Goal: Task Accomplishment & Management: Manage account settings

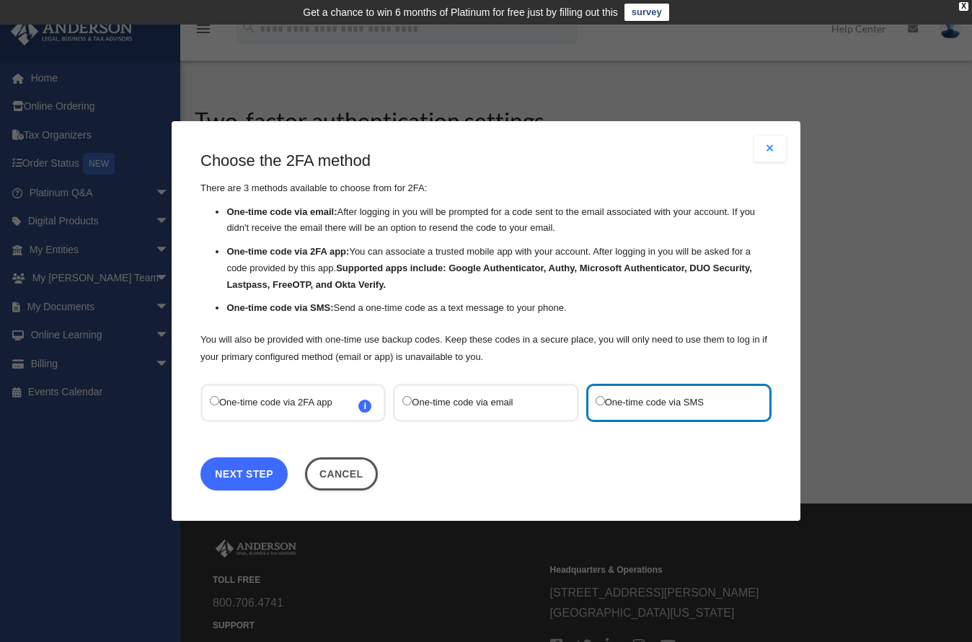
click at [221, 470] on link "Next Step" at bounding box center [244, 473] width 87 height 33
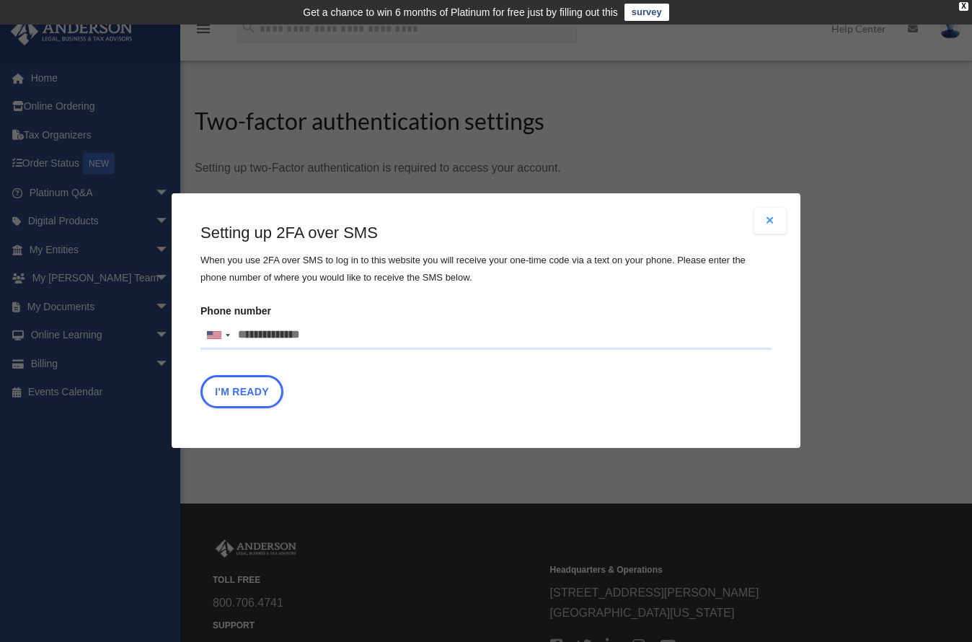
drag, startPoint x: 308, startPoint y: 330, endPoint x: 335, endPoint y: 325, distance: 27.0
click at [308, 330] on input "Phone number United States +1 United Kingdom +44 Afghanistan (‫افغانستان‬‎) +93…" at bounding box center [486, 335] width 571 height 29
drag, startPoint x: 325, startPoint y: 336, endPoint x: 237, endPoint y: 348, distance: 89.5
click at [237, 348] on input "Phone number United States +1 United Kingdom +44 Afghanistan (‫افغانستان‬‎) +93…" at bounding box center [486, 335] width 571 height 29
type input "**********"
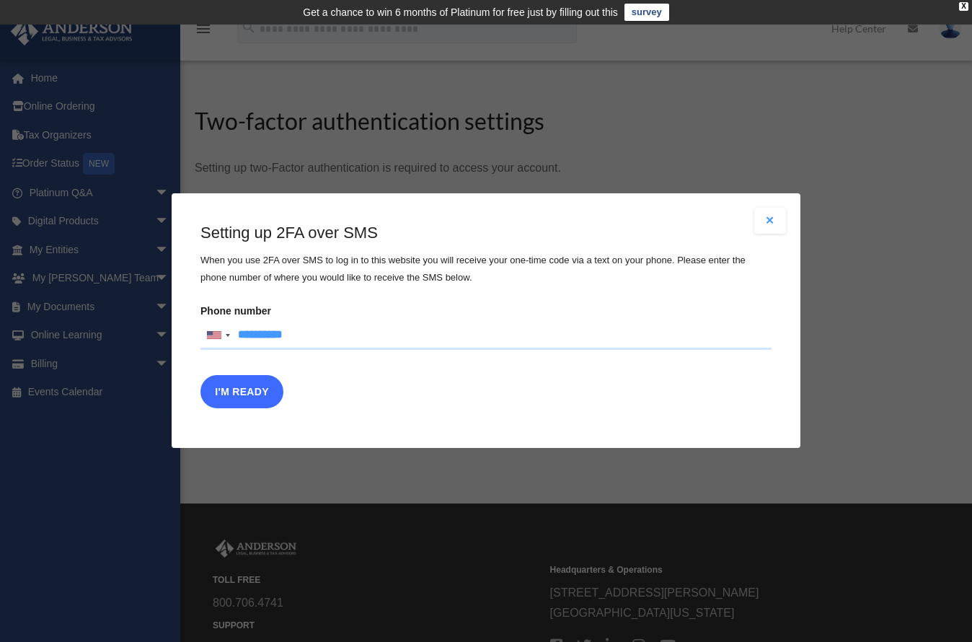
click at [219, 387] on button "I'm Ready" at bounding box center [242, 392] width 83 height 33
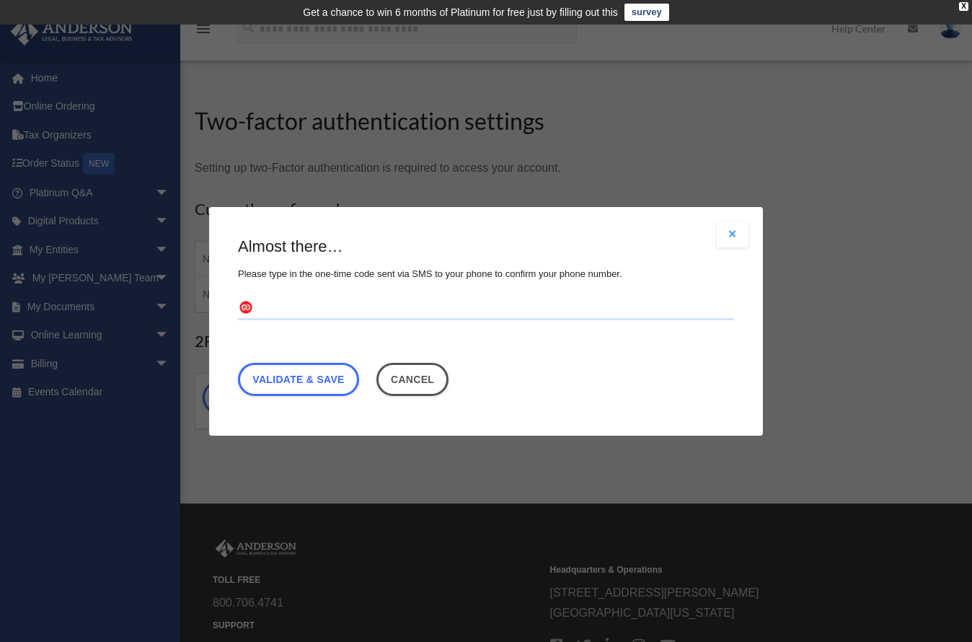
click at [281, 315] on input "text" at bounding box center [486, 307] width 496 height 23
type input "******"
click at [297, 375] on link "Validate & Save" at bounding box center [298, 378] width 121 height 33
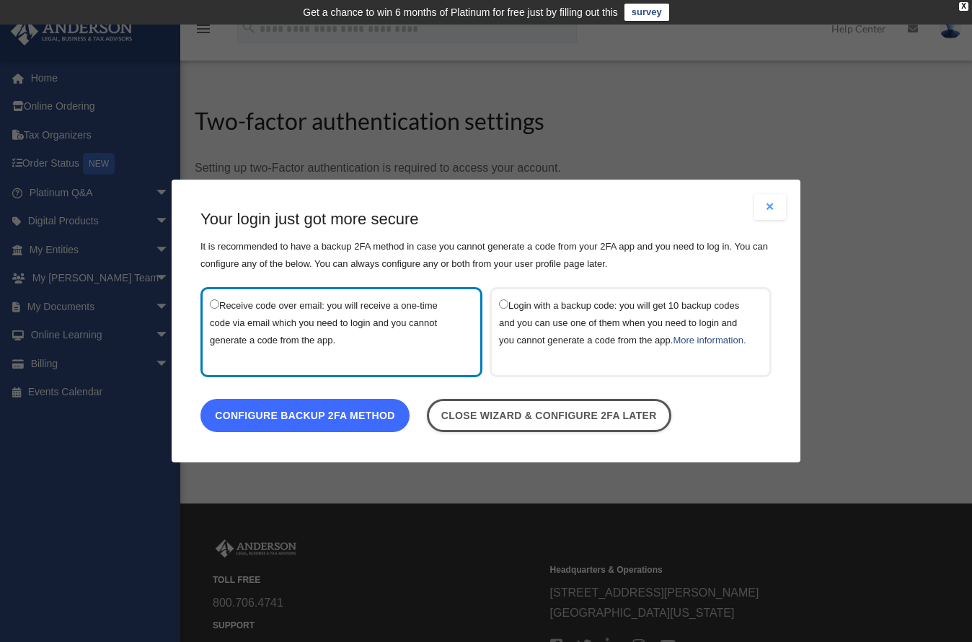
click at [353, 426] on link "Configure backup 2FA method" at bounding box center [305, 415] width 209 height 33
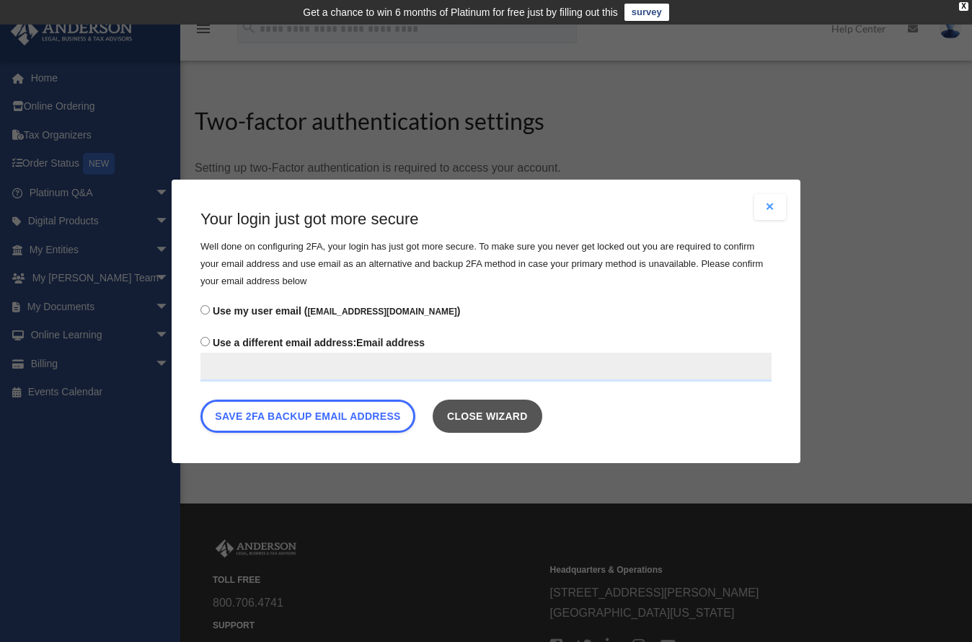
click at [482, 420] on link "Close wizard" at bounding box center [488, 415] width 110 height 33
click at [770, 203] on button "Close modal" at bounding box center [771, 207] width 32 height 26
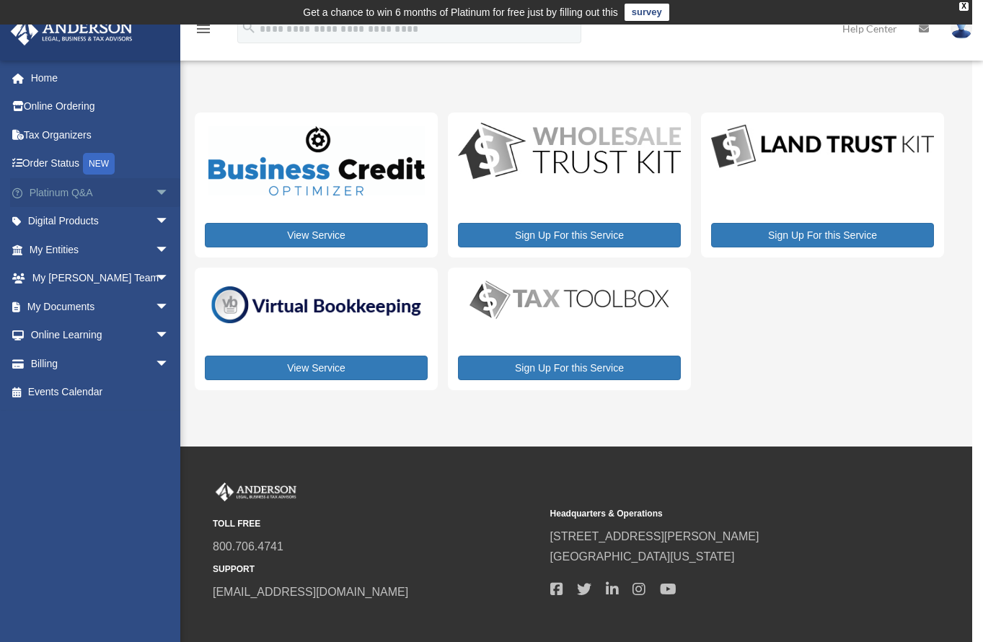
click at [155, 195] on span "arrow_drop_down" at bounding box center [169, 193] width 29 height 30
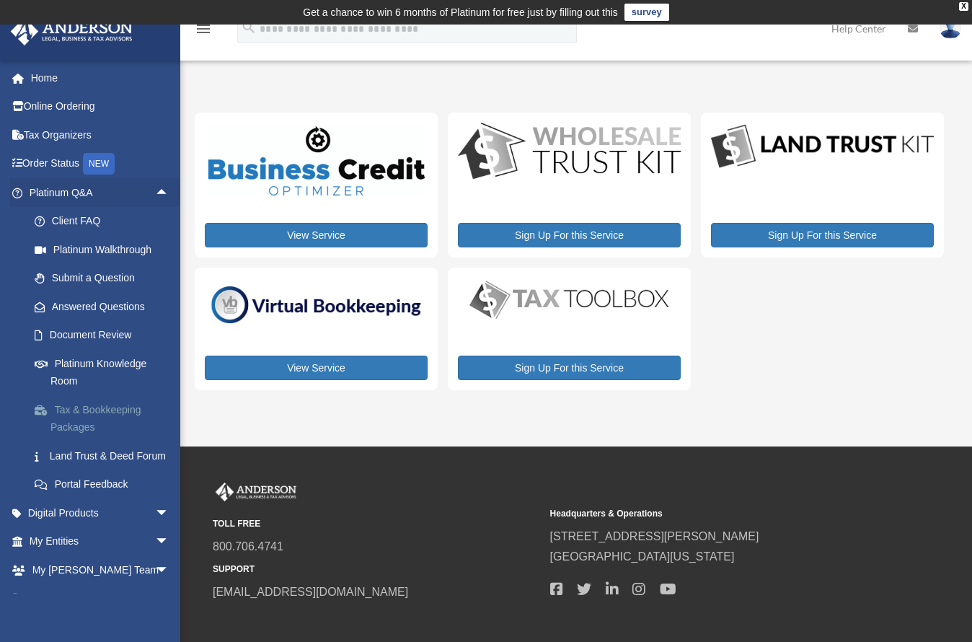
click at [145, 408] on link "Tax & Bookkeeping Packages" at bounding box center [105, 418] width 171 height 46
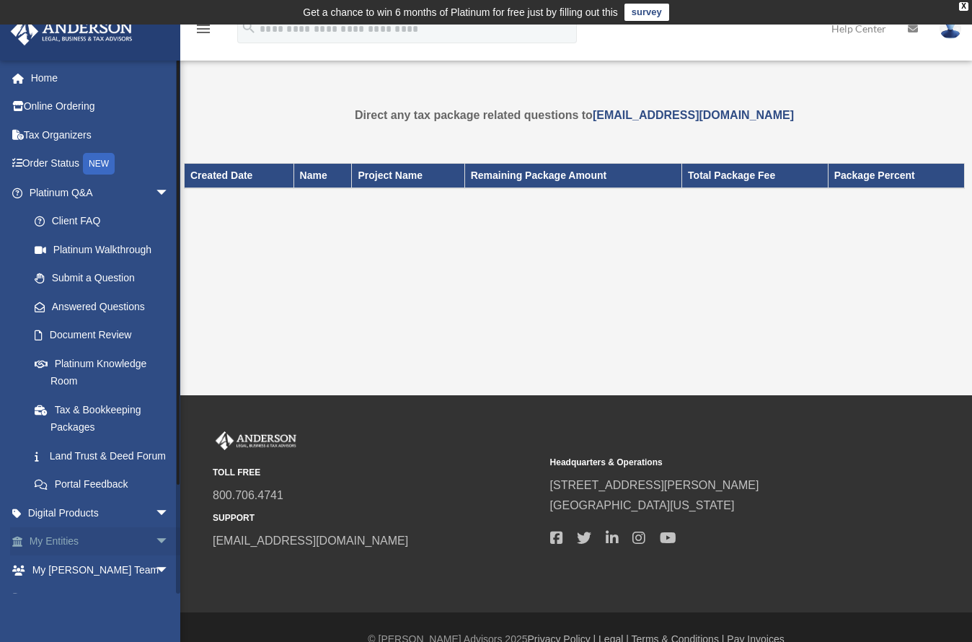
click at [155, 554] on span "arrow_drop_down" at bounding box center [169, 542] width 29 height 30
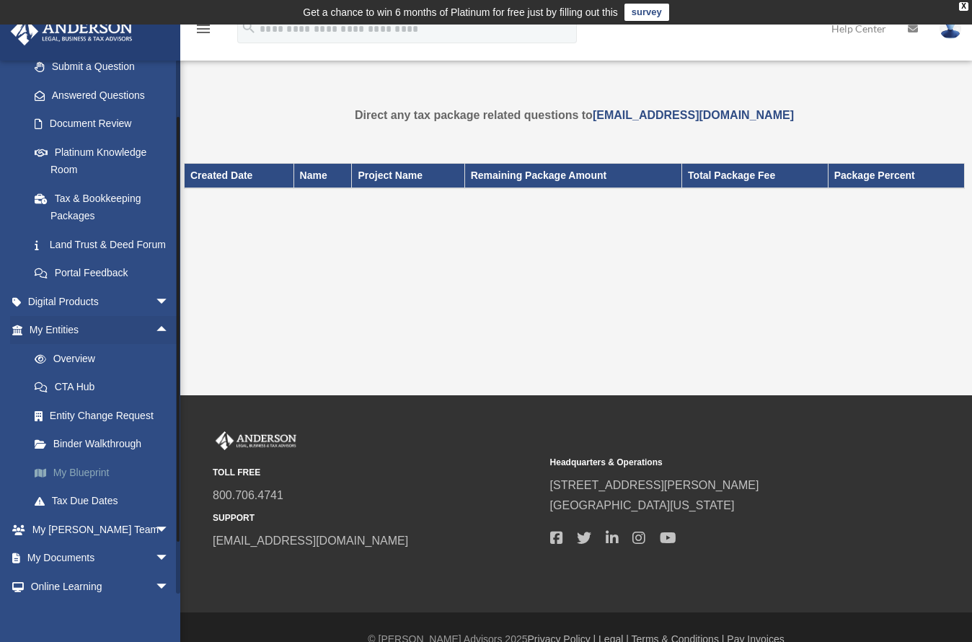
scroll to position [216, 0]
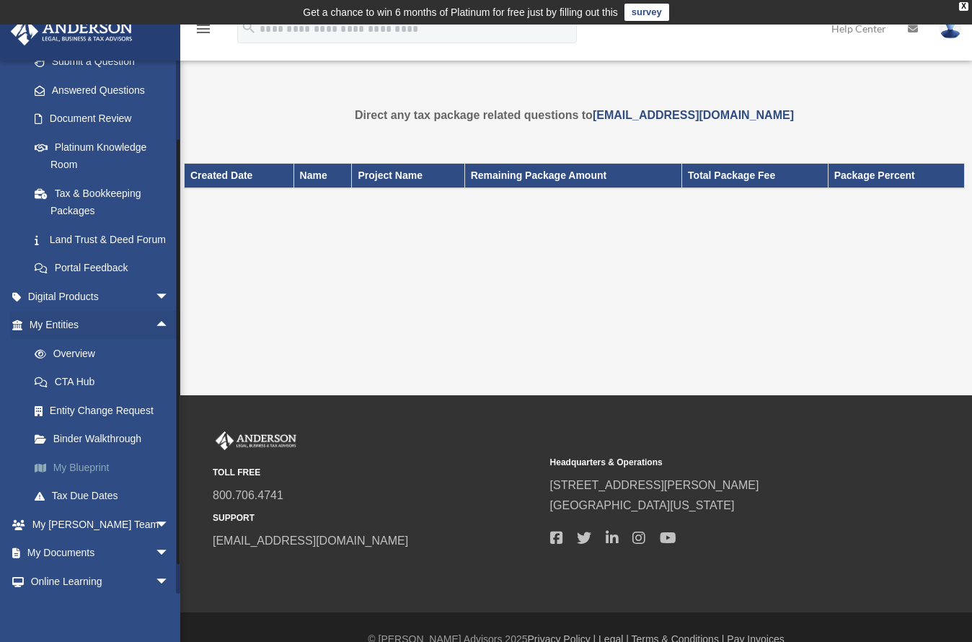
click at [88, 482] on link "My Blueprint" at bounding box center [105, 467] width 171 height 29
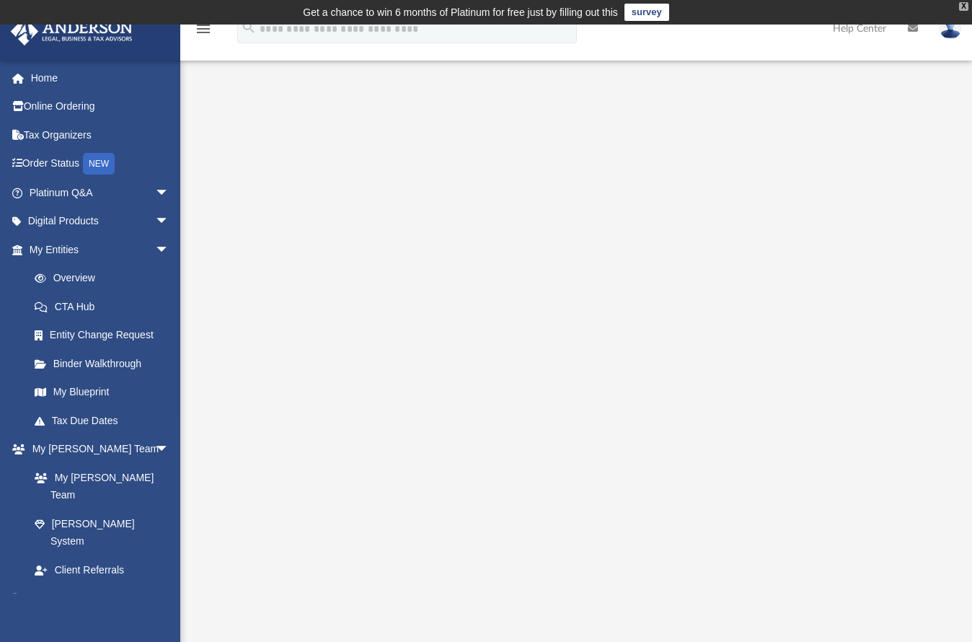
click at [964, 5] on div "X" at bounding box center [963, 6] width 9 height 9
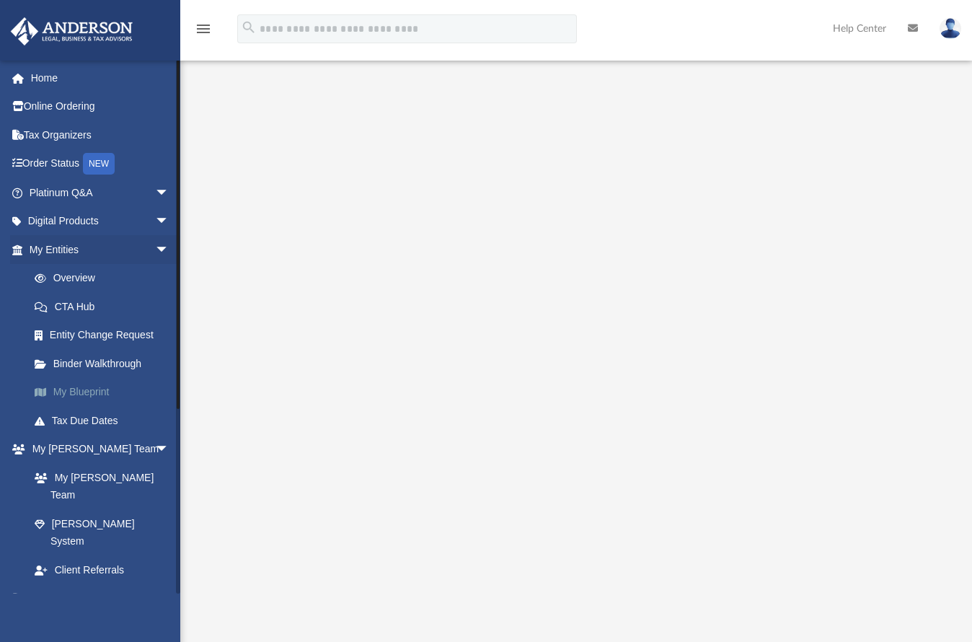
click at [100, 386] on link "My Blueprint" at bounding box center [105, 392] width 171 height 29
